Goal: Task Accomplishment & Management: Complete application form

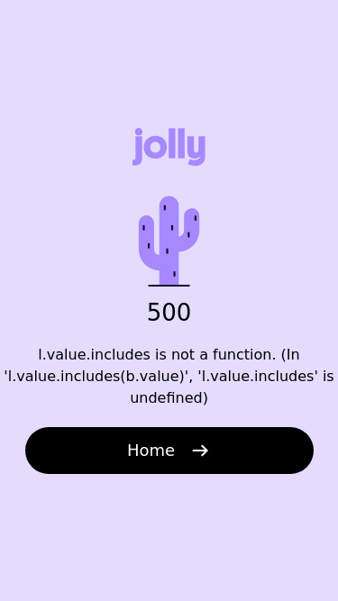
click at [135, 240] on icon at bounding box center [169, 241] width 115 height 115
click at [87, 197] on div "500 l.value.includes is not a function. (In 'l.value.includes(b.value)', 'l.val…" at bounding box center [169, 300] width 338 height 601
click at [87, 226] on div "500 l.value.includes is not a function. (In 'l.value.includes(b.value)', 'l.val…" at bounding box center [169, 300] width 338 height 601
click at [92, 279] on div "500 l.value.includes is not a function. (In 'l.value.includes(b.value)', 'l.val…" at bounding box center [169, 300] width 338 height 601
click at [142, 309] on h1 "500" at bounding box center [169, 312] width 115 height 27
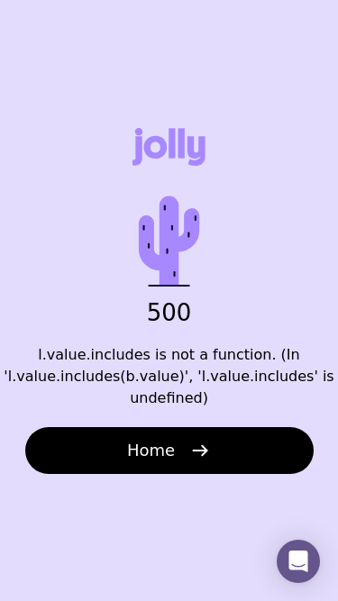
click at [42, 197] on div "500 l.value.includes is not a function. (In 'l.value.includes(b.value)', 'l.val…" at bounding box center [169, 300] width 338 height 601
click at [131, 332] on div "500 l.value.includes is not a function. (In 'l.value.includes(b.value)', 'l.val…" at bounding box center [169, 300] width 338 height 601
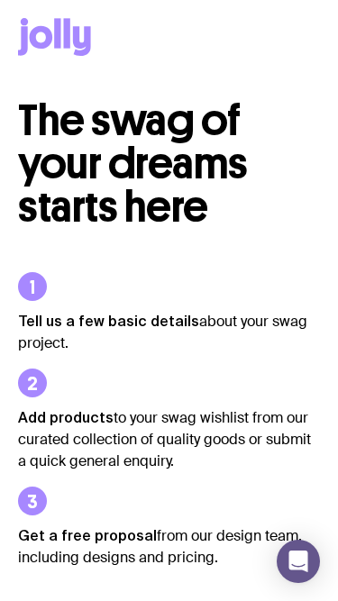
click at [88, 214] on span "The swag of your dreams starts here" at bounding box center [133, 164] width 230 height 140
click at [200, 352] on p "Tell us a few basic details about your swag project." at bounding box center [169, 332] width 302 height 44
click at [262, 252] on ul "Tell us a few basic details about your swag project. Add products to your swag …" at bounding box center [169, 420] width 302 height 383
click at [193, 328] on p "Tell us a few basic details about your swag project." at bounding box center [169, 332] width 302 height 44
click at [141, 307] on li "Tell us a few basic details about your swag project." at bounding box center [169, 313] width 302 height 82
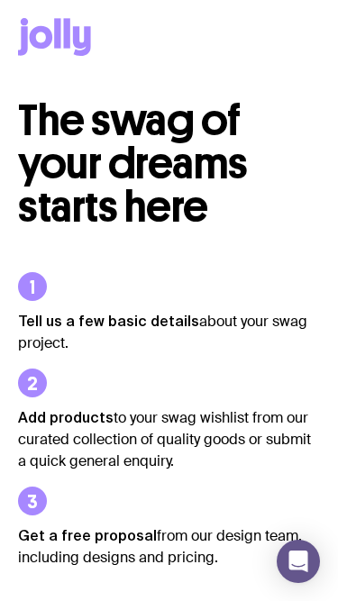
click at [130, 263] on ul "Tell us a few basic details about your swag project. Add products to your swag …" at bounding box center [169, 420] width 302 height 383
click at [88, 261] on ul "Tell us a few basic details about your swag project. Add products to your swag …" at bounding box center [169, 420] width 302 height 383
click at [95, 292] on li "Tell us a few basic details about your swag project." at bounding box center [169, 313] width 302 height 82
click at [143, 292] on li "Tell us a few basic details about your swag project." at bounding box center [169, 313] width 302 height 82
click at [157, 343] on p "Tell us a few basic details about your swag project." at bounding box center [169, 332] width 302 height 44
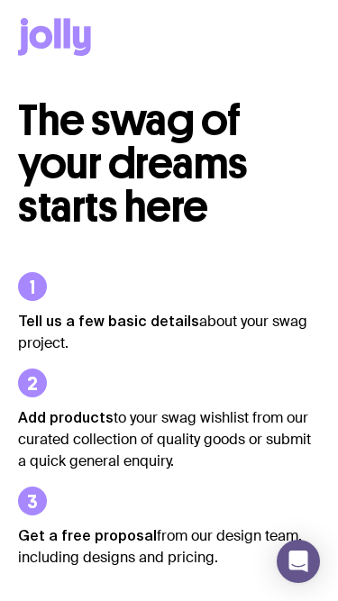
click at [152, 371] on li "Add products to your swag wishlist from our curated collection of quality goods…" at bounding box center [169, 421] width 302 height 104
click at [96, 346] on p "Tell us a few basic details about your swag project." at bounding box center [169, 332] width 302 height 44
click at [142, 340] on p "Tell us a few basic details about your swag project." at bounding box center [169, 332] width 302 height 44
click at [241, 224] on h2 "The swag of your dreams starts here" at bounding box center [169, 164] width 302 height 130
click at [137, 375] on li "Add products to your swag wishlist from our curated collection of quality goods…" at bounding box center [169, 421] width 302 height 104
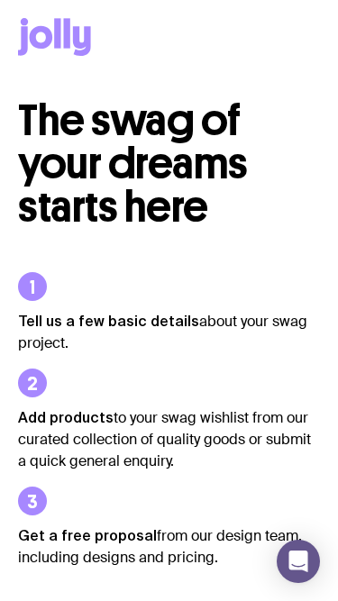
click at [139, 426] on p "Add products to your swag wishlist from our curated collection of quality goods…" at bounding box center [169, 440] width 302 height 66
click at [41, 191] on span "The swag of your dreams starts here" at bounding box center [133, 164] width 230 height 140
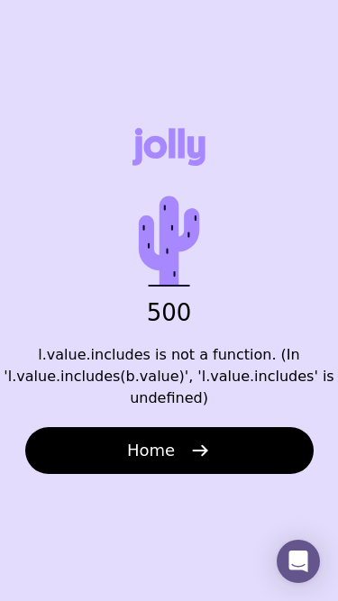
click at [136, 233] on icon at bounding box center [169, 241] width 115 height 115
click at [196, 214] on icon at bounding box center [168, 240] width 60 height 89
click at [200, 269] on icon at bounding box center [169, 241] width 115 height 115
click at [202, 296] on icon at bounding box center [169, 241] width 115 height 115
click at [195, 365] on p "l.value.includes is not a function. (In 'l.value.includes(b.value)', 'l.value.i…" at bounding box center [169, 376] width 338 height 65
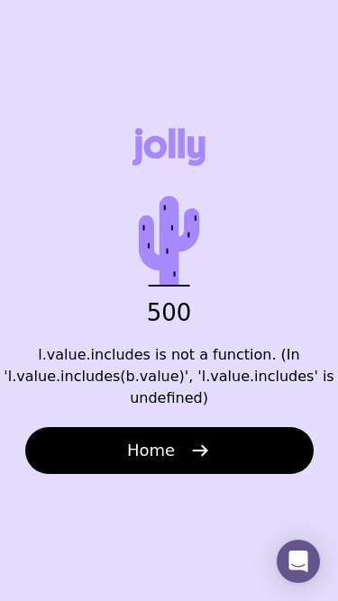
click at [194, 144] on icon at bounding box center [197, 151] width 18 height 30
click at [191, 399] on p "l.value.includes is not a function. (In 'l.value.includes(b.value)', 'l.value.i…" at bounding box center [169, 376] width 338 height 65
